Goal: Check status: Check status

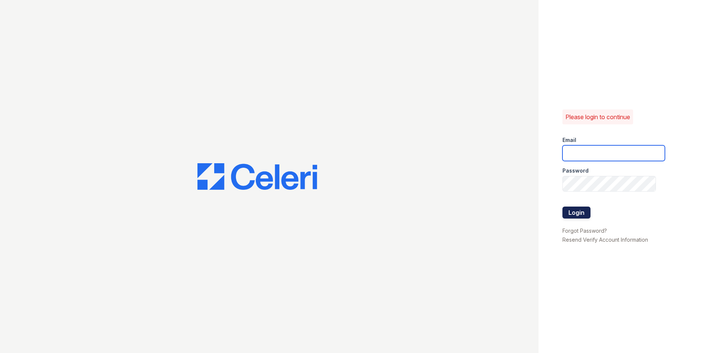
type input "[EMAIL_ADDRESS][DOMAIN_NAME]"
click at [579, 213] on button "Login" at bounding box center [576, 213] width 28 height 12
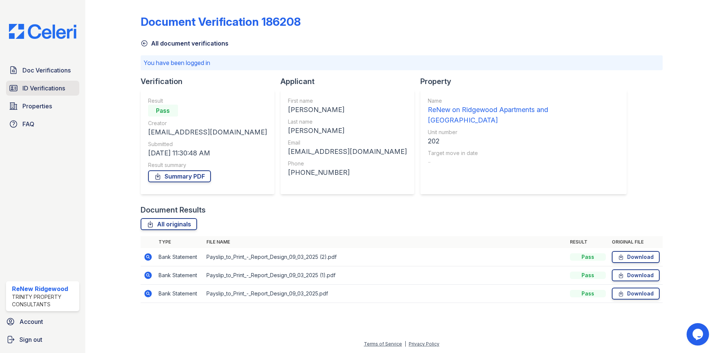
click at [40, 89] on span "ID Verifications" at bounding box center [43, 88] width 43 height 9
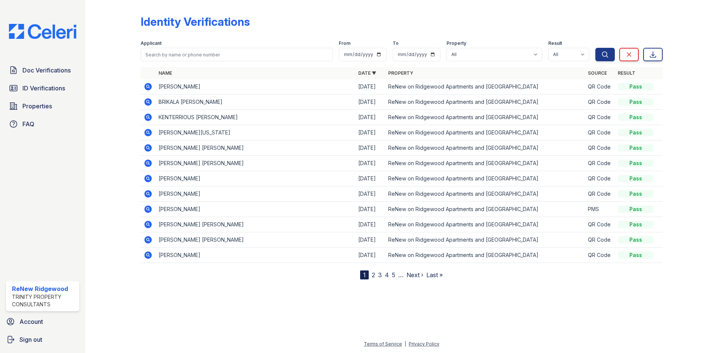
click at [146, 83] on icon at bounding box center [148, 86] width 9 height 9
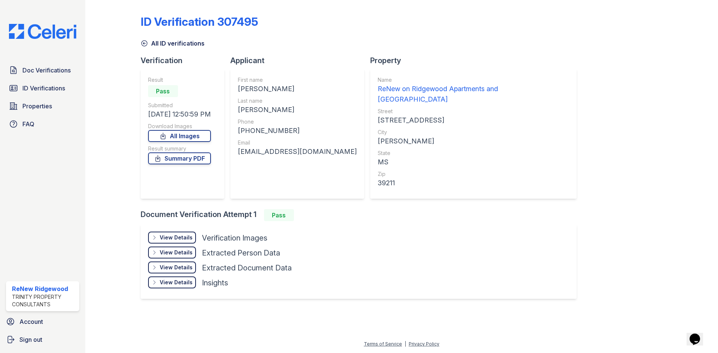
click at [176, 234] on div "View Details" at bounding box center [176, 237] width 33 height 7
